Goal: Task Accomplishment & Management: Manage account settings

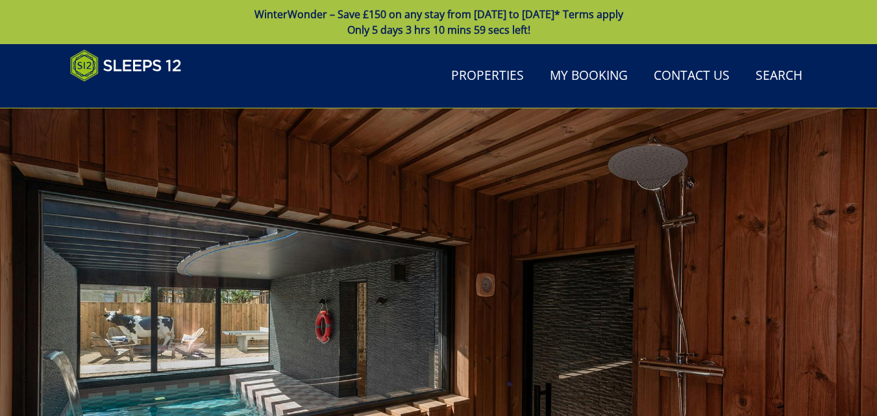
scroll to position [455, 0]
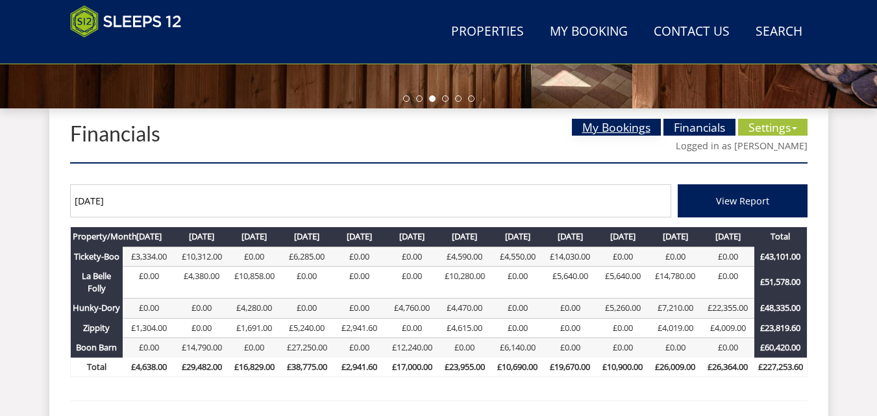
click at [599, 132] on link "My Bookings" at bounding box center [616, 127] width 89 height 17
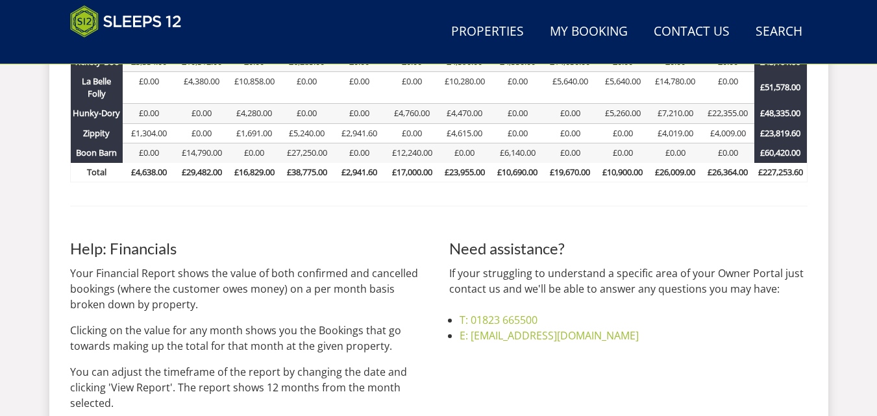
scroll to position [260, 0]
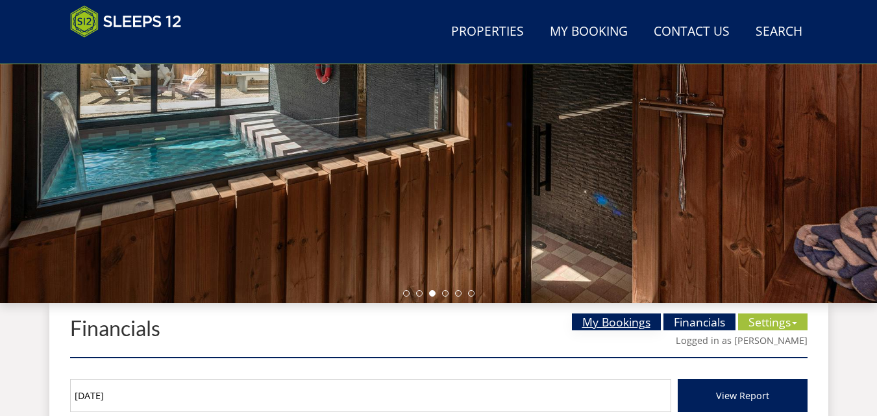
click at [594, 321] on link "My Bookings" at bounding box center [616, 322] width 89 height 17
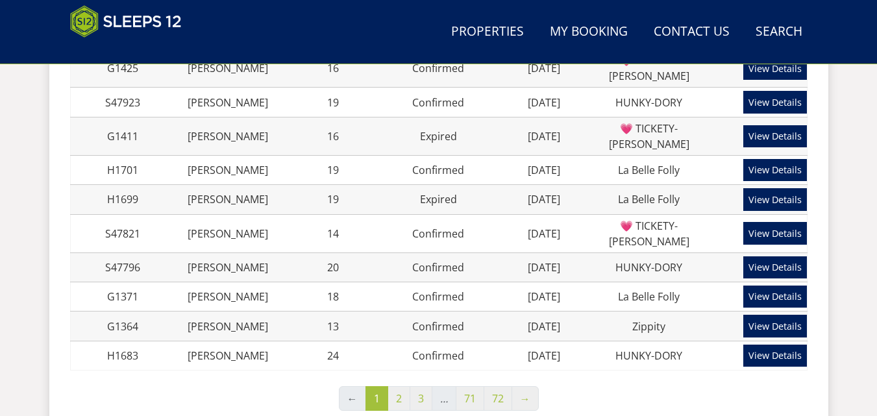
scroll to position [1039, 0]
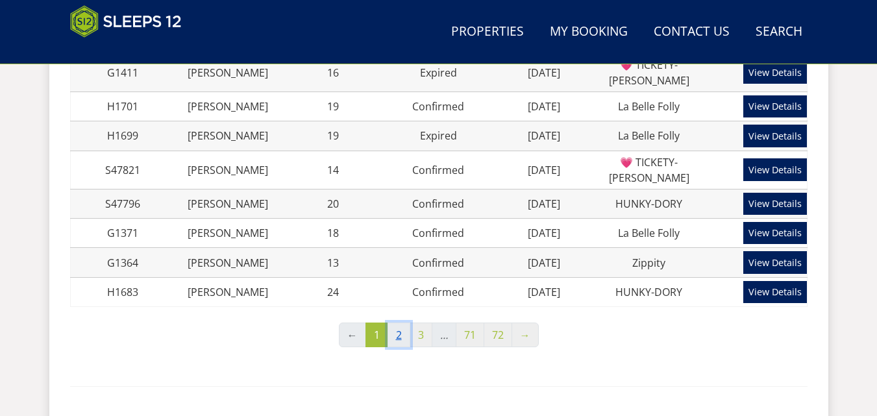
click at [396, 323] on link "2" at bounding box center [399, 335] width 23 height 25
